Goal: Find specific page/section: Find specific page/section

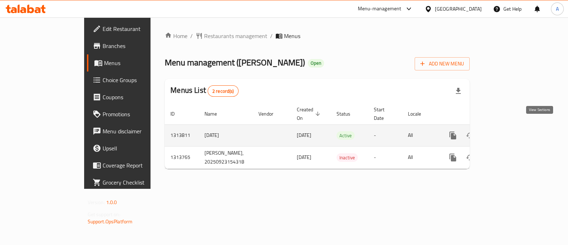
click at [513, 129] on link "enhanced table" at bounding box center [504, 135] width 17 height 17
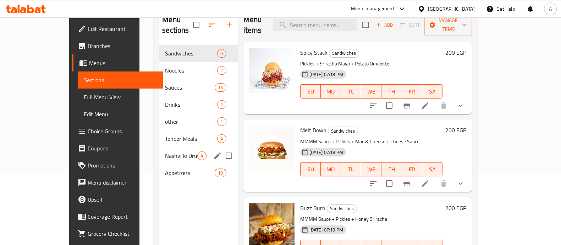
scroll to position [99, 0]
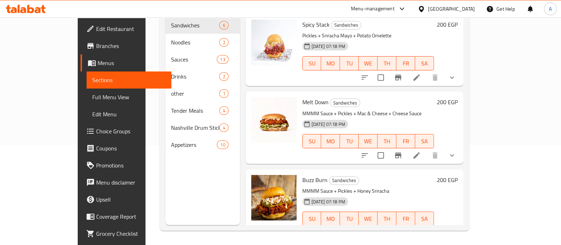
click at [175, 215] on div "Menu sections Sandwiches 6 Noodles 2 Sauces 13 Drinks 2 other 1 Tender Meals 4 …" at bounding box center [202, 102] width 75 height 245
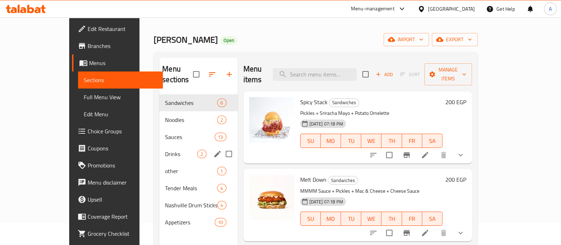
scroll to position [0, 0]
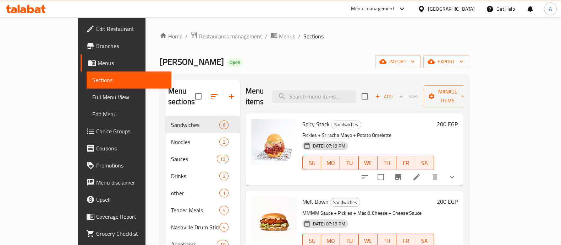
click at [192, 49] on div "Home / Restaurants management / Menus / Sections [PERSON_NAME] Open import expo…" at bounding box center [315, 181] width 310 height 298
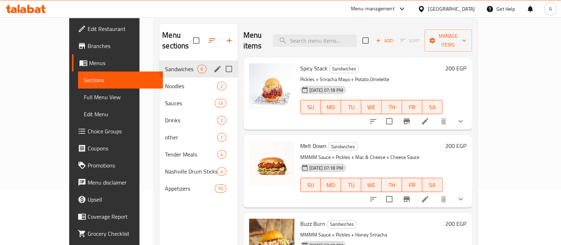
scroll to position [99, 0]
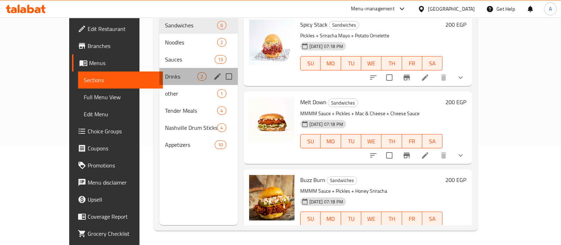
click at [159, 71] on div "Drinks 2" at bounding box center [198, 76] width 78 height 17
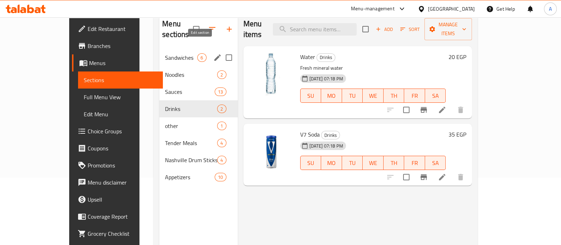
scroll to position [49, 0]
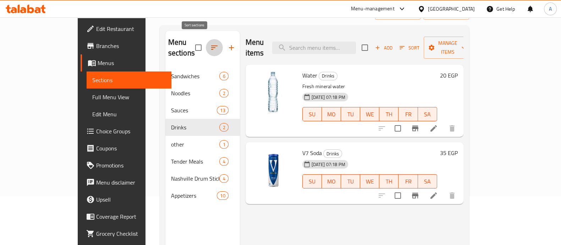
click at [206, 39] on button "button" at bounding box center [214, 47] width 17 height 17
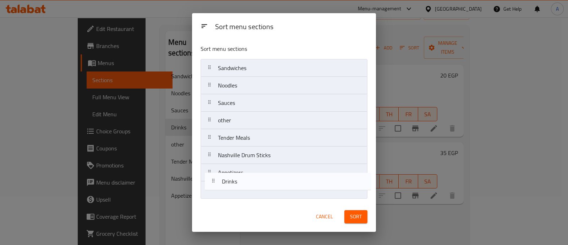
drag, startPoint x: 244, startPoint y: 126, endPoint x: 248, endPoint y: 192, distance: 66.2
click at [248, 192] on nav "Sandwiches Noodles Sauces Drinks other Tender Meals Nashville Drum Sticks Appet…" at bounding box center [284, 129] width 167 height 140
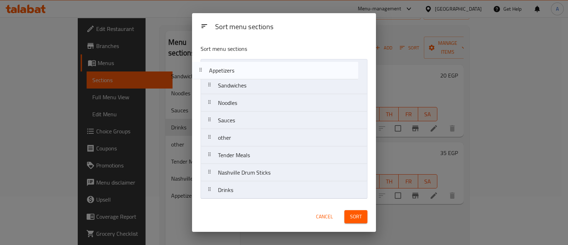
drag, startPoint x: 261, startPoint y: 174, endPoint x: 252, endPoint y: 69, distance: 105.2
click at [252, 69] on nav "Sandwiches Noodles Sauces other Tender Meals Nashville Drum Sticks Appetizers D…" at bounding box center [284, 129] width 167 height 140
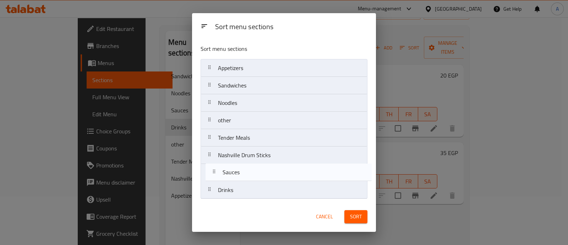
drag, startPoint x: 251, startPoint y: 124, endPoint x: 256, endPoint y: 178, distance: 54.9
click at [256, 178] on nav "Appetizers Sandwiches Noodles Sauces other Tender Meals Nashville Drum Sticks D…" at bounding box center [284, 129] width 167 height 140
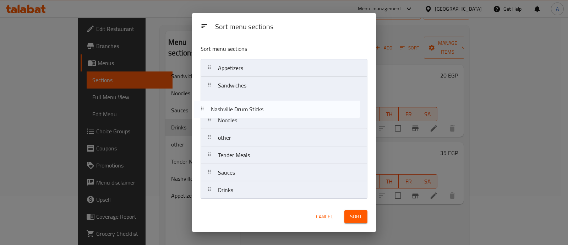
drag, startPoint x: 262, startPoint y: 155, endPoint x: 255, endPoint y: 107, distance: 49.2
click at [255, 107] on nav "Appetizers Sandwiches Noodles other Tender Meals Nashville Drum Sticks Sauces D…" at bounding box center [284, 129] width 167 height 140
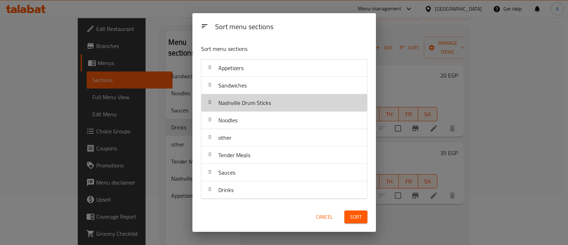
click at [255, 107] on span "Nashville Drum Sticks" at bounding box center [244, 102] width 53 height 11
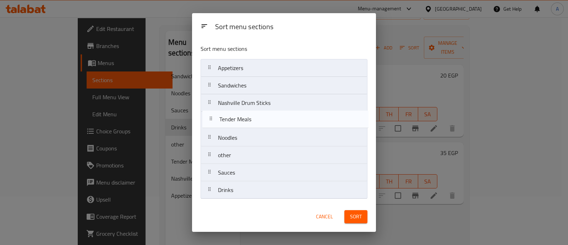
drag, startPoint x: 247, startPoint y: 157, endPoint x: 248, endPoint y: 118, distance: 38.7
click at [248, 118] on nav "Appetizers Sandwiches Nashville Drum Sticks Noodles other Tender Meals Sauces D…" at bounding box center [284, 129] width 167 height 140
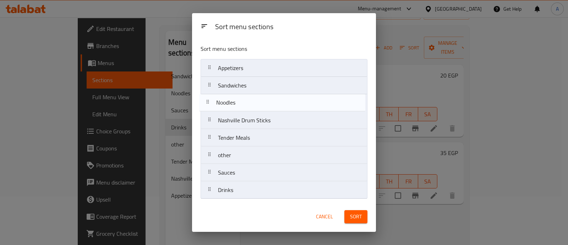
drag, startPoint x: 244, startPoint y: 137, endPoint x: 243, endPoint y: 99, distance: 38.4
click at [243, 99] on nav "Appetizers Sandwiches Nashville Drum Sticks Tender Meals Noodles other Sauces D…" at bounding box center [284, 129] width 167 height 140
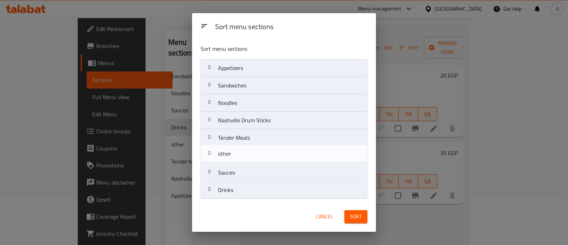
click at [247, 157] on nav "Appetizers Sandwiches Noodles Nashville Drum Sticks Tender Meals other Sauces D…" at bounding box center [284, 129] width 167 height 140
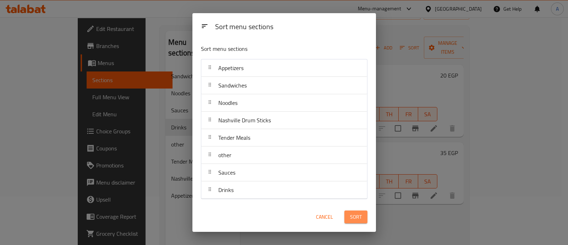
click at [355, 219] on span "Sort" at bounding box center [356, 216] width 12 height 9
